Goal: Information Seeking & Learning: Learn about a topic

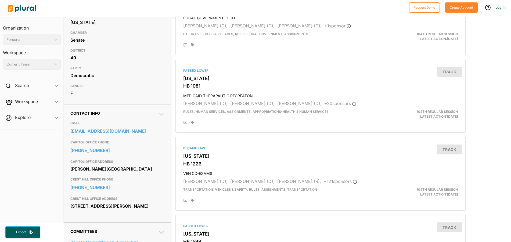
scroll to position [107, 0]
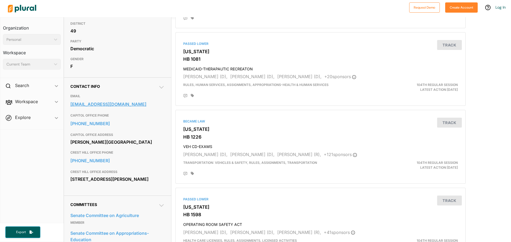
drag, startPoint x: 68, startPoint y: 116, endPoint x: 143, endPoint y: 115, distance: 75.0
click at [143, 115] on div "Contact Info EMAIL [EMAIL_ADDRESS][DOMAIN_NAME] CAPITOL OFFICE PHONE [PHONE_NUM…" at bounding box center [117, 136] width 107 height 118
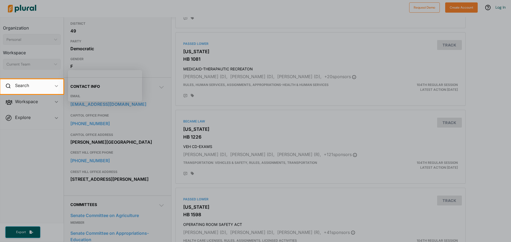
click at [494, 77] on div at bounding box center [255, 39] width 511 height 79
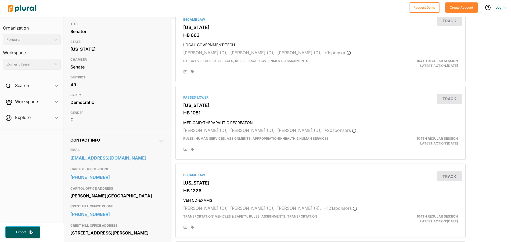
scroll to position [0, 0]
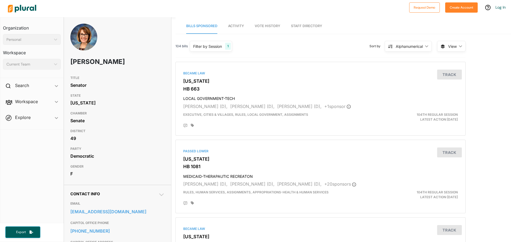
click at [271, 26] on span "Vote History" at bounding box center [268, 26] width 26 height 4
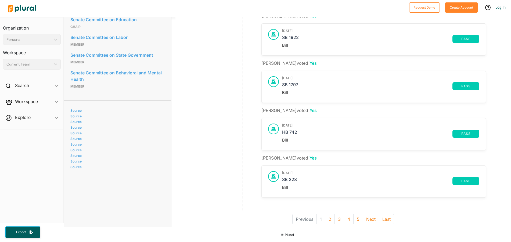
scroll to position [349, 0]
click at [370, 215] on button "Next" at bounding box center [371, 219] width 16 height 10
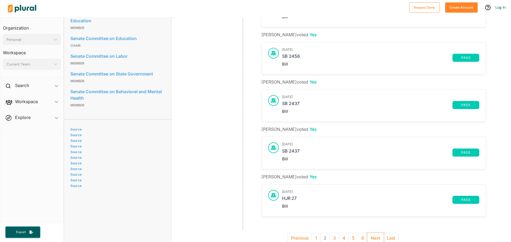
scroll to position [349, 0]
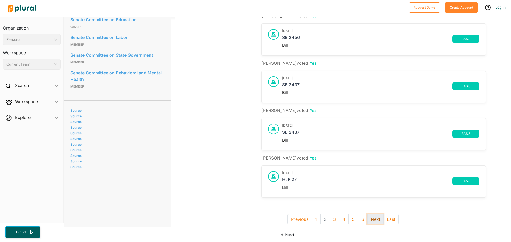
click at [375, 214] on button "Next" at bounding box center [375, 219] width 16 height 10
click at [295, 177] on link "HB 2755" at bounding box center [367, 181] width 170 height 8
click at [377, 215] on button "Next" at bounding box center [380, 219] width 16 height 10
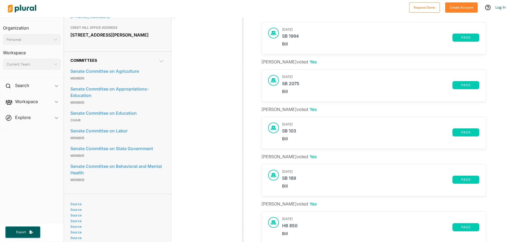
scroll to position [349, 0]
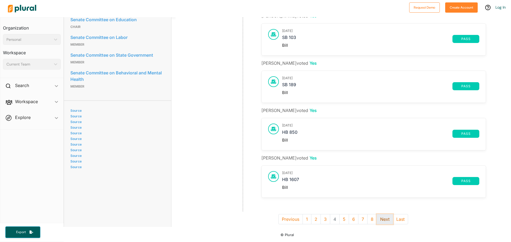
click at [385, 217] on button "Next" at bounding box center [385, 219] width 16 height 10
click at [384, 215] on button "Next" at bounding box center [389, 219] width 16 height 10
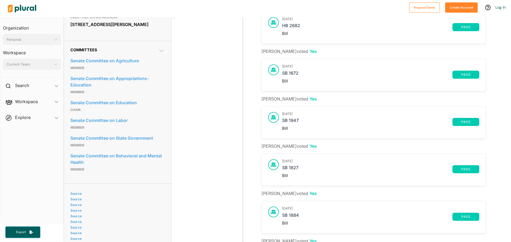
scroll to position [349, 0]
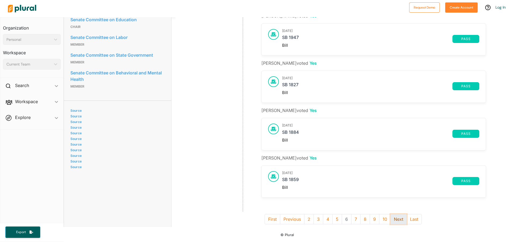
drag, startPoint x: 400, startPoint y: 216, endPoint x: 396, endPoint y: 217, distance: 4.9
click at [400, 216] on button "Next" at bounding box center [398, 219] width 16 height 10
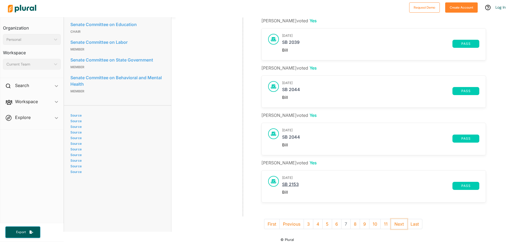
scroll to position [349, 0]
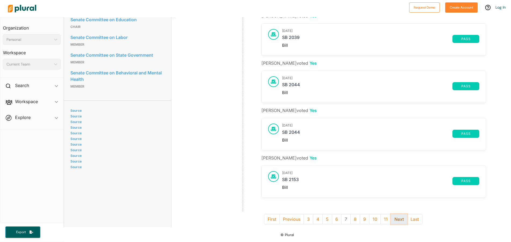
click at [400, 216] on button "Next" at bounding box center [399, 219] width 16 height 10
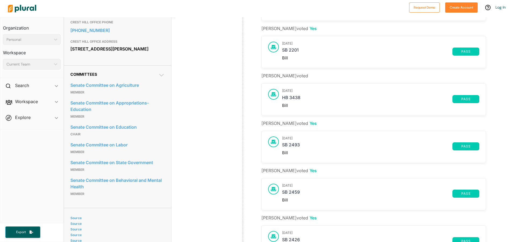
scroll to position [349, 0]
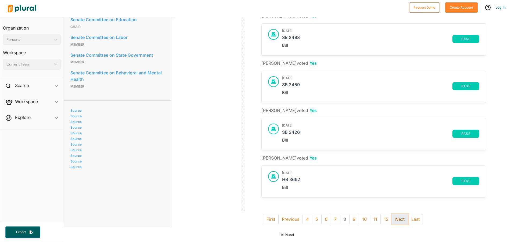
click at [397, 215] on button "Next" at bounding box center [400, 219] width 16 height 10
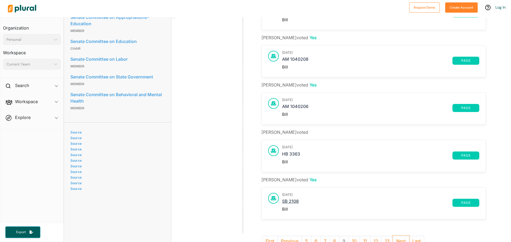
scroll to position [349, 0]
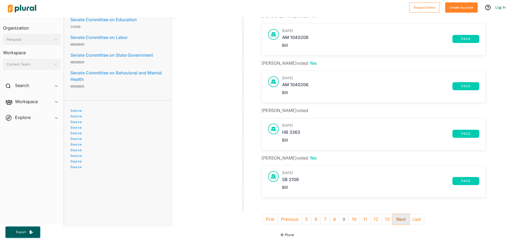
click at [398, 216] on button "Next" at bounding box center [401, 219] width 16 height 10
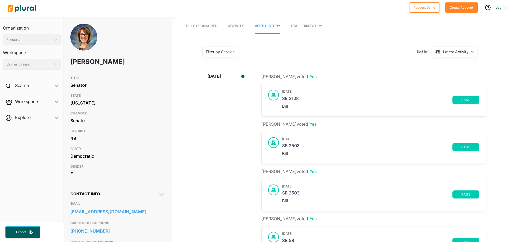
drag, startPoint x: 448, startPoint y: 167, endPoint x: 422, endPoint y: 164, distance: 26.2
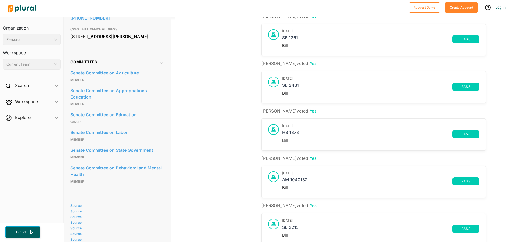
scroll to position [349, 0]
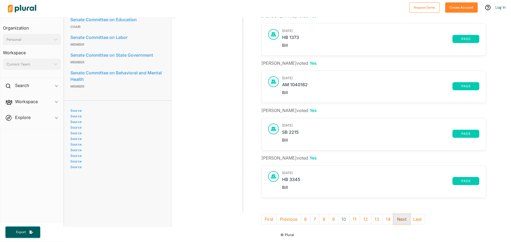
click at [401, 219] on button "Next" at bounding box center [402, 219] width 16 height 10
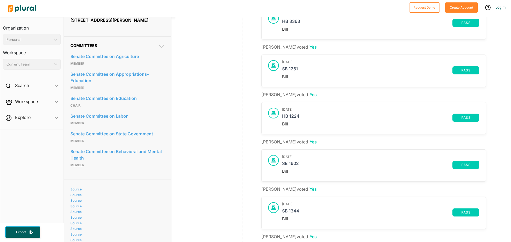
scroll to position [349, 0]
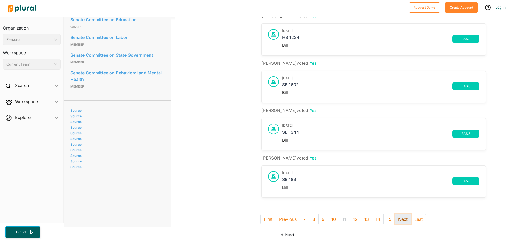
click at [400, 217] on button "Next" at bounding box center [403, 219] width 16 height 10
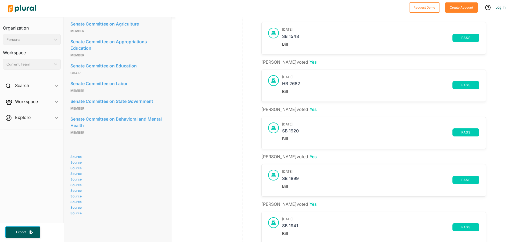
scroll to position [349, 0]
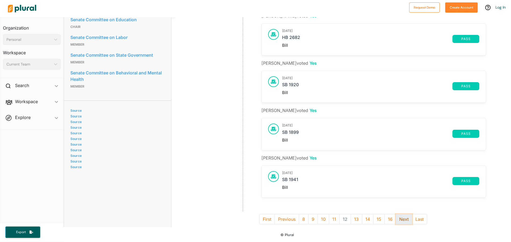
click at [399, 216] on button "Next" at bounding box center [404, 219] width 16 height 10
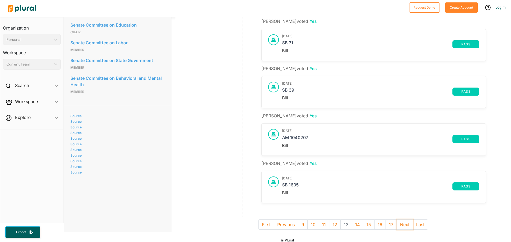
scroll to position [349, 0]
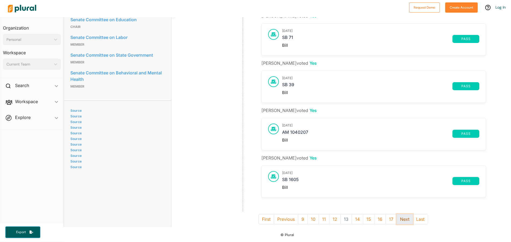
click at [404, 217] on button "Next" at bounding box center [405, 219] width 16 height 10
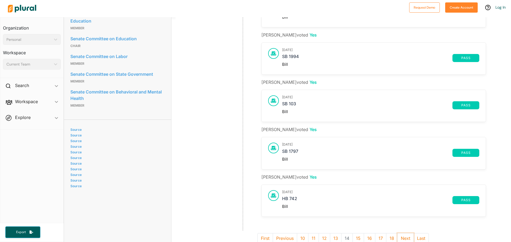
scroll to position [349, 0]
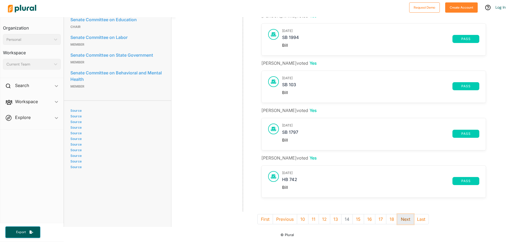
click at [399, 214] on button "Next" at bounding box center [405, 219] width 16 height 10
click at [401, 215] on button "Next" at bounding box center [405, 219] width 16 height 10
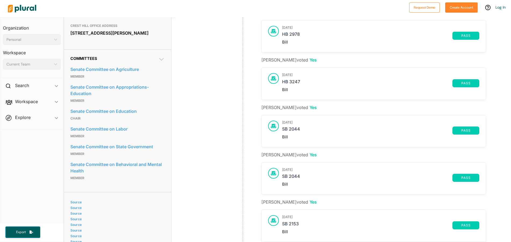
scroll to position [349, 0]
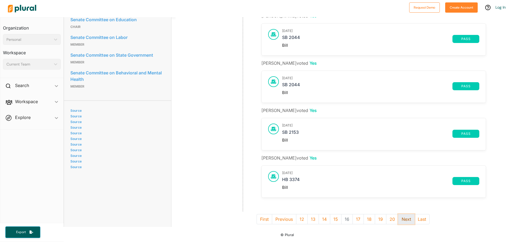
click at [405, 216] on button "Next" at bounding box center [406, 219] width 16 height 10
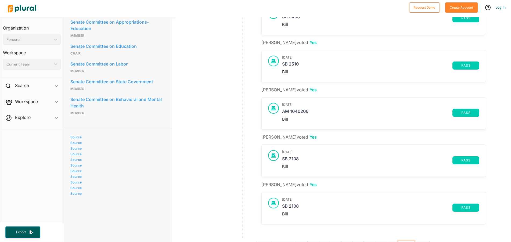
scroll to position [349, 0]
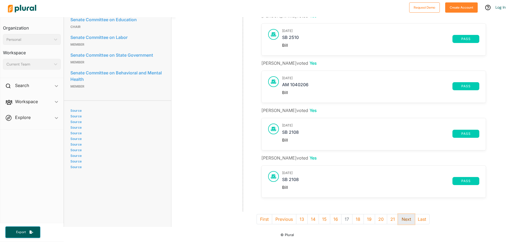
click at [405, 217] on button "Next" at bounding box center [406, 219] width 16 height 10
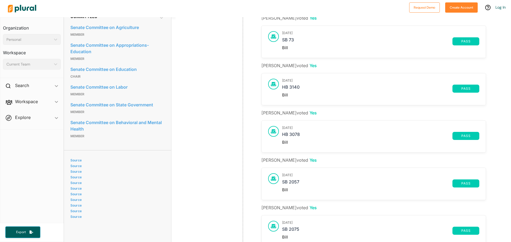
scroll to position [349, 0]
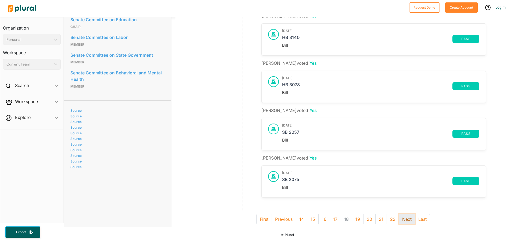
click at [404, 217] on button "Next" at bounding box center [407, 219] width 16 height 10
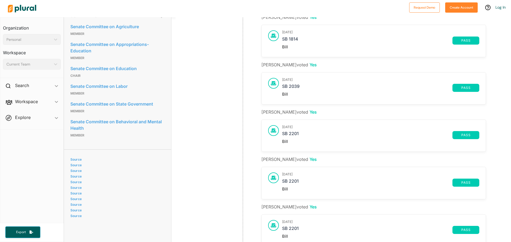
scroll to position [349, 0]
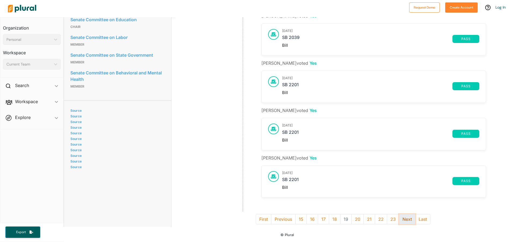
click at [403, 215] on button "Next" at bounding box center [407, 219] width 16 height 10
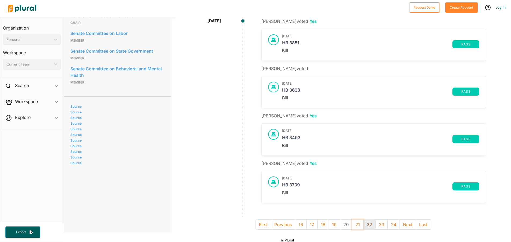
click at [354, 225] on button "21" at bounding box center [358, 225] width 12 height 10
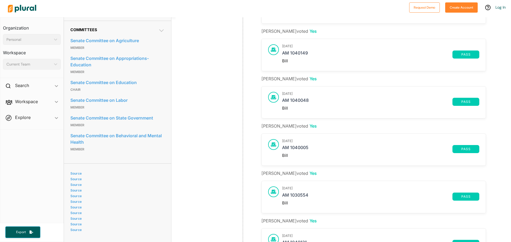
scroll to position [349, 0]
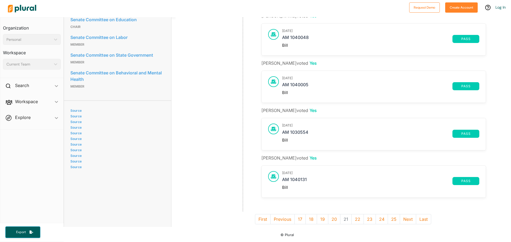
drag, startPoint x: 453, startPoint y: 14, endPoint x: 454, endPoint y: 17, distance: 3.5
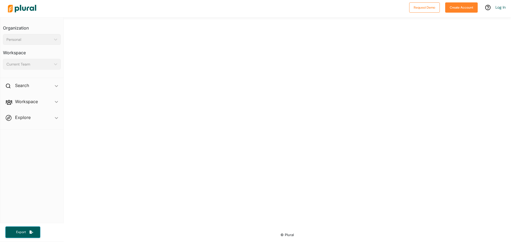
drag, startPoint x: 440, startPoint y: 32, endPoint x: 415, endPoint y: 42, distance: 27.2
